Goal: Transaction & Acquisition: Purchase product/service

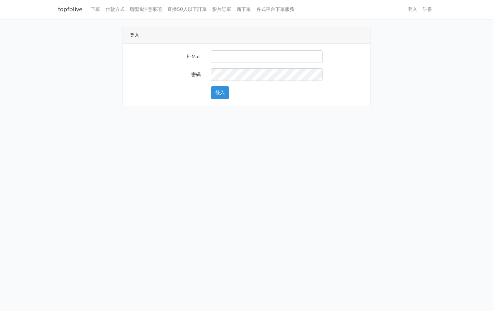
type input "[EMAIL_ADDRESS][PERSON_NAME][DOMAIN_NAME]"
click at [213, 95] on button "登入" at bounding box center [220, 92] width 18 height 13
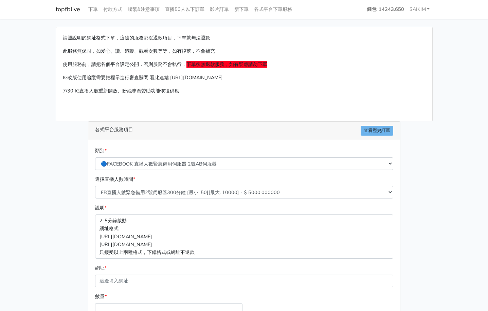
click at [188, 183] on div "選擇直播人數時間 * FB直播人數緊急備用2號伺服器300分鐘 [最小: 50][最大: 10000] - $ 5000.000000 FB直播人數緊急備用2…" at bounding box center [243, 186] width 301 height 23
click at [185, 187] on select "FB直播人數緊急備用2號伺服器300分鐘 [最小: 50][最大: 10000] - $ 5000.000000 FB直播人數緊急備用2號伺服器60分鐘 [最…" at bounding box center [244, 192] width 298 height 13
click at [95, 186] on select "FB直播人數緊急備用2號伺服器300分鐘 [最小: 50][最大: 10000] - $ 5000.000000 FB直播人數緊急備用2號伺服器60分鐘 [最…" at bounding box center [244, 192] width 298 height 13
click at [184, 189] on select "FB直播人數緊急備用2號伺服器300分鐘 [最小: 50][最大: 10000] - $ 5000.000000 FB直播人數緊急備用2號伺服器60分鐘 [最…" at bounding box center [244, 192] width 298 height 13
select select "576"
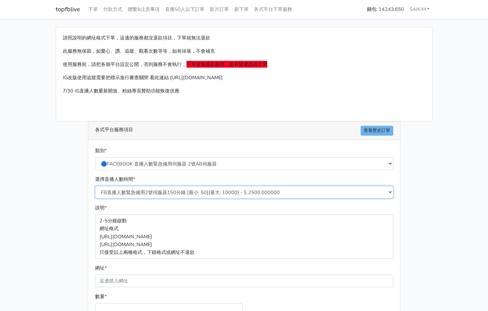
click at [95, 186] on select "FB直播人數緊急備用2號伺服器300分鐘 [最小: 50][最大: 10000] - $ 5000.000000 FB直播人數緊急備用2號伺服器60分鐘 [最…" at bounding box center [244, 192] width 298 height 13
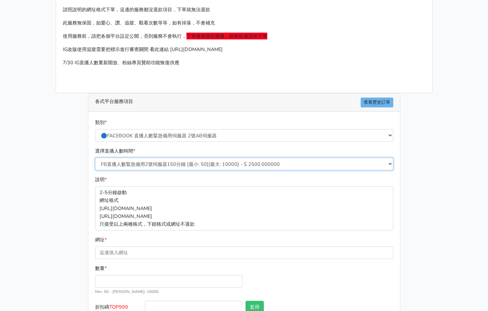
scroll to position [74, 0]
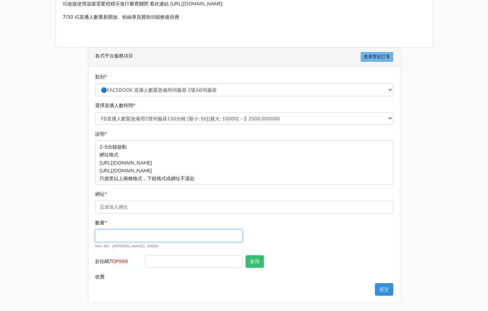
click at [137, 240] on input "數量 *" at bounding box center [168, 235] width 147 height 13
type input "100"
type input "250.000"
click at [131, 259] on label "折扣碼 TOP999" at bounding box center [118, 262] width 50 height 15
click at [145, 259] on input "折扣碼 TOP999" at bounding box center [193, 261] width 97 height 13
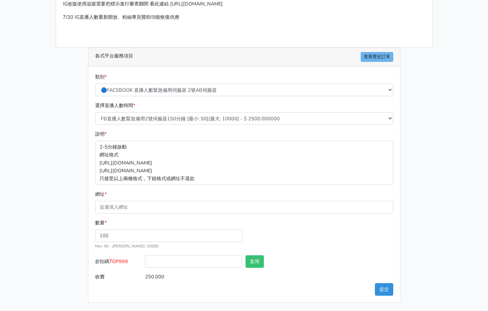
click at [128, 259] on span "TOP999" at bounding box center [118, 261] width 19 height 7
click at [145, 259] on input "折扣碼 TOP999" at bounding box center [193, 261] width 97 height 13
click at [128, 259] on span "TOP999" at bounding box center [118, 261] width 19 height 7
click at [145, 259] on input "折扣碼 TOP999" at bounding box center [193, 261] width 97 height 13
click at [128, 259] on span "TOP999" at bounding box center [118, 261] width 19 height 7
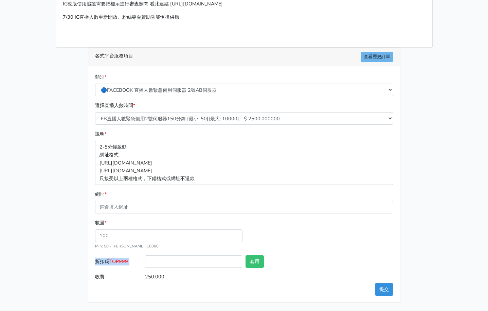
click at [145, 259] on input "折扣碼 TOP999" at bounding box center [193, 261] width 97 height 13
click at [128, 259] on span "TOP999" at bounding box center [118, 261] width 19 height 7
click at [145, 259] on input "折扣碼 TOP999" at bounding box center [193, 261] width 97 height 13
drag, startPoint x: 131, startPoint y: 262, endPoint x: 111, endPoint y: 260, distance: 20.1
click at [111, 260] on label "折扣碼 TOP999" at bounding box center [118, 262] width 50 height 15
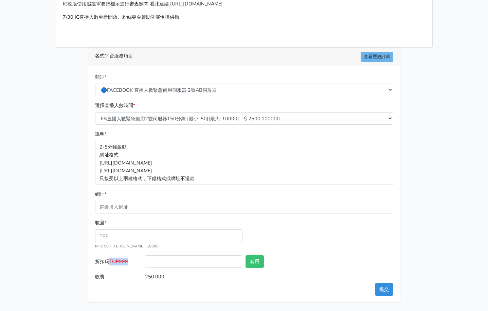
copy span "TOP999"
click at [214, 263] on input "折扣碼 TOP999" at bounding box center [193, 261] width 97 height 13
paste input "TOP999"
type input "TOP999"
click at [255, 259] on button "套用" at bounding box center [254, 261] width 18 height 13
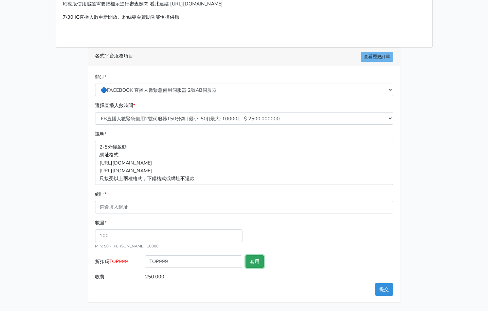
type input "套用失敗"
click at [203, 263] on input "TOP999" at bounding box center [193, 261] width 97 height 13
type input "TOP456"
click at [249, 266] on button "套用" at bounding box center [254, 261] width 18 height 13
type input "套用成功"
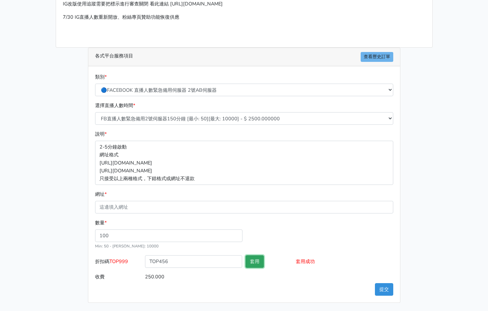
type input "240.000"
click at [139, 200] on div "網址 *" at bounding box center [244, 201] width 298 height 23
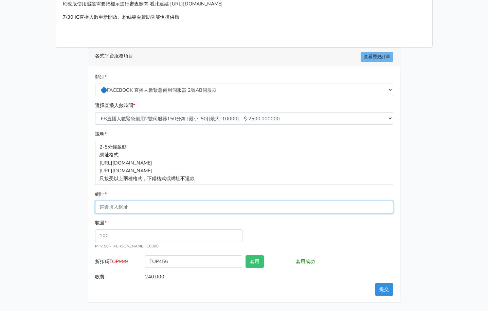
click at [139, 201] on input "網址 *" at bounding box center [244, 207] width 298 height 13
paste input "https://www.facebook.com/100064724107632/videos/1109482701326040"
type input "https://www.facebook.com/100064724107632/videos/1109482701326040"
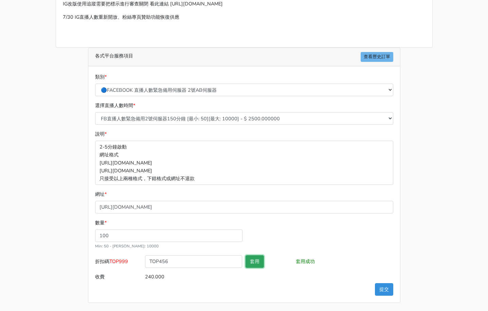
click at [259, 263] on button "套用" at bounding box center [254, 261] width 18 height 13
click at [384, 291] on button "提交" at bounding box center [384, 289] width 18 height 13
